Goal: Information Seeking & Learning: Learn about a topic

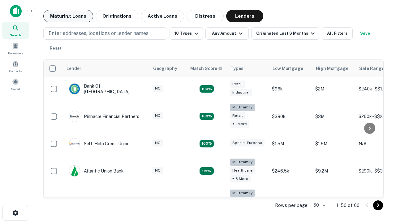
click at [68, 16] on button "Maturing Loans" at bounding box center [68, 16] width 50 height 12
